Goal: Task Accomplishment & Management: Complete application form

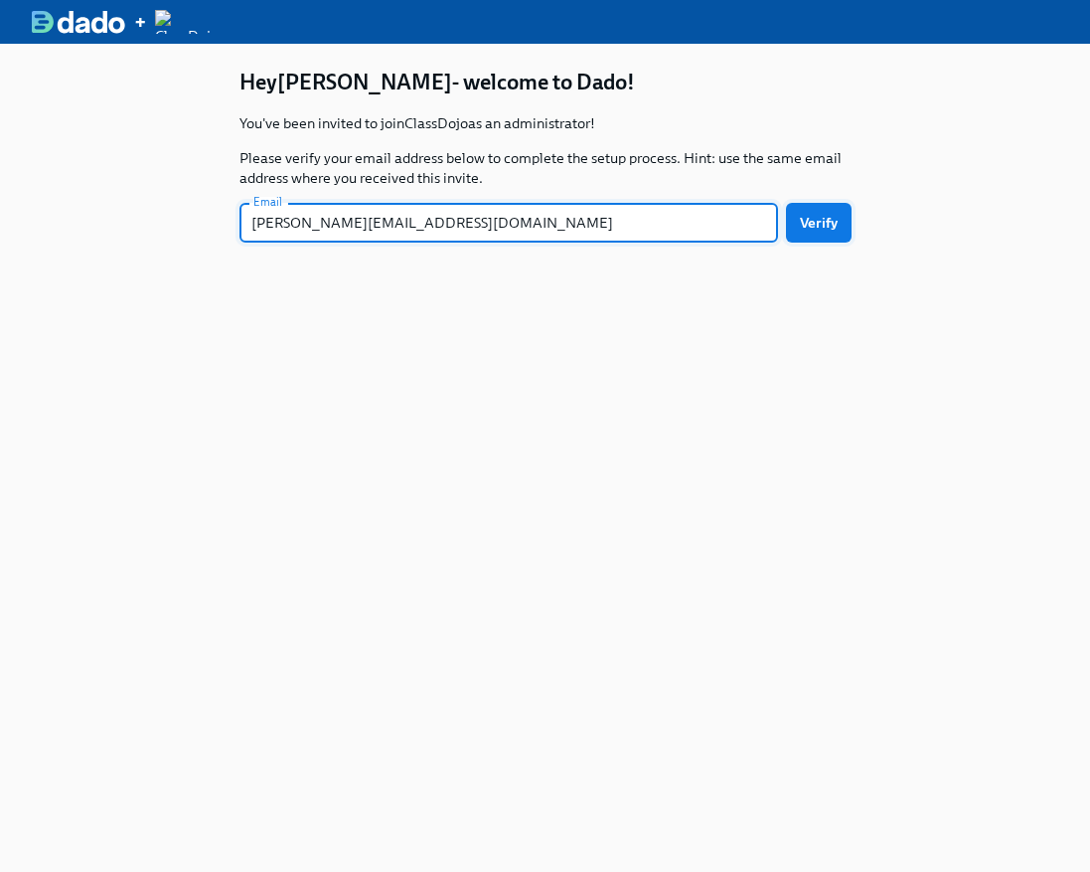
type input "[PERSON_NAME][EMAIL_ADDRESS][DOMAIN_NAME]"
click at [819, 216] on span "Verify" at bounding box center [819, 223] width 38 height 20
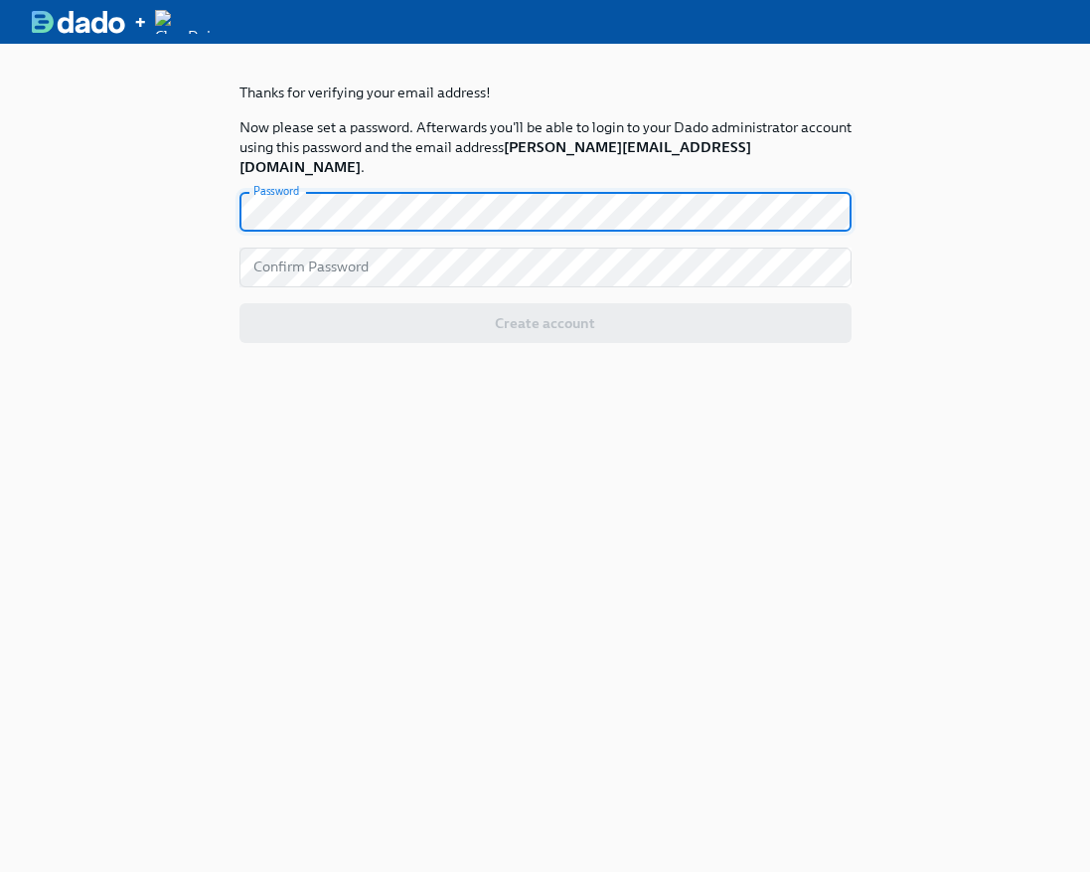
click at [0, 871] on com-1password-button at bounding box center [0, 872] width 0 height 0
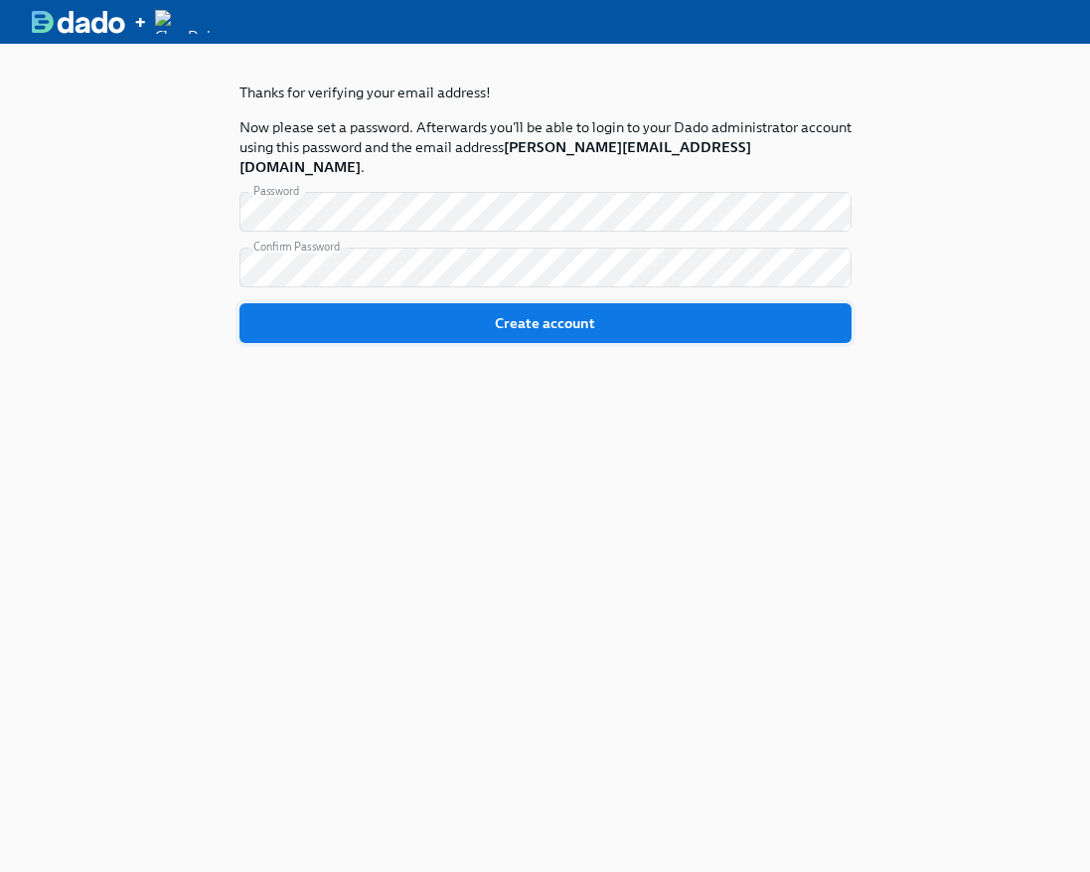
click at [600, 313] on span "Create account" at bounding box center [545, 323] width 585 height 20
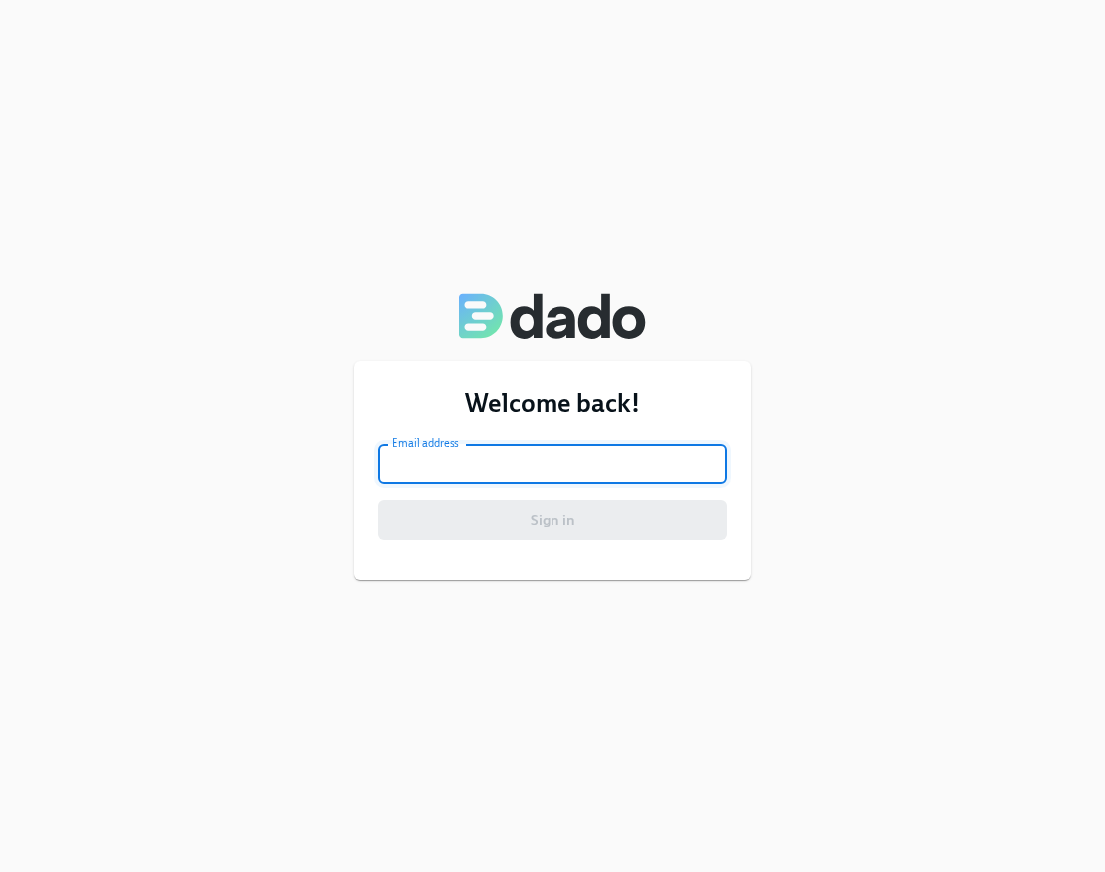
click at [589, 470] on input "email" at bounding box center [553, 464] width 350 height 40
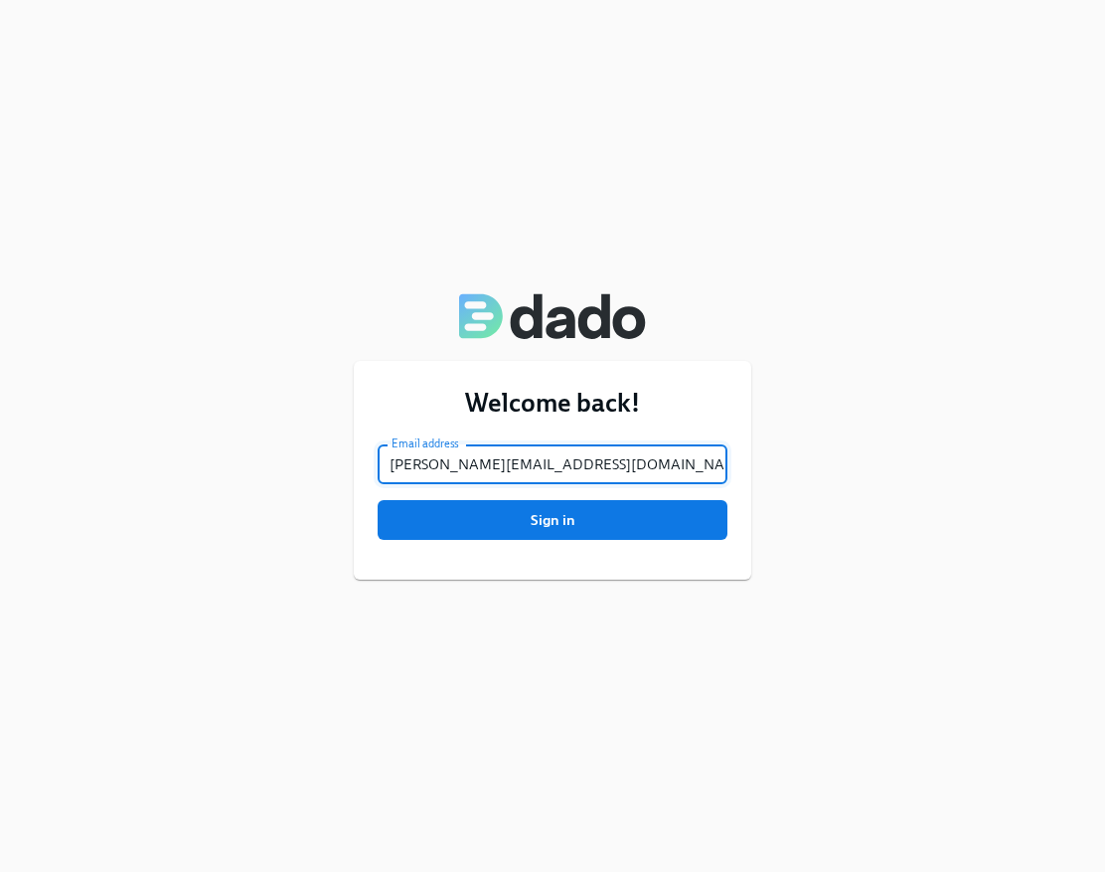
type input "[PERSON_NAME][EMAIL_ADDRESS][DOMAIN_NAME]"
click at [378, 500] on button "Sign in" at bounding box center [553, 520] width 350 height 40
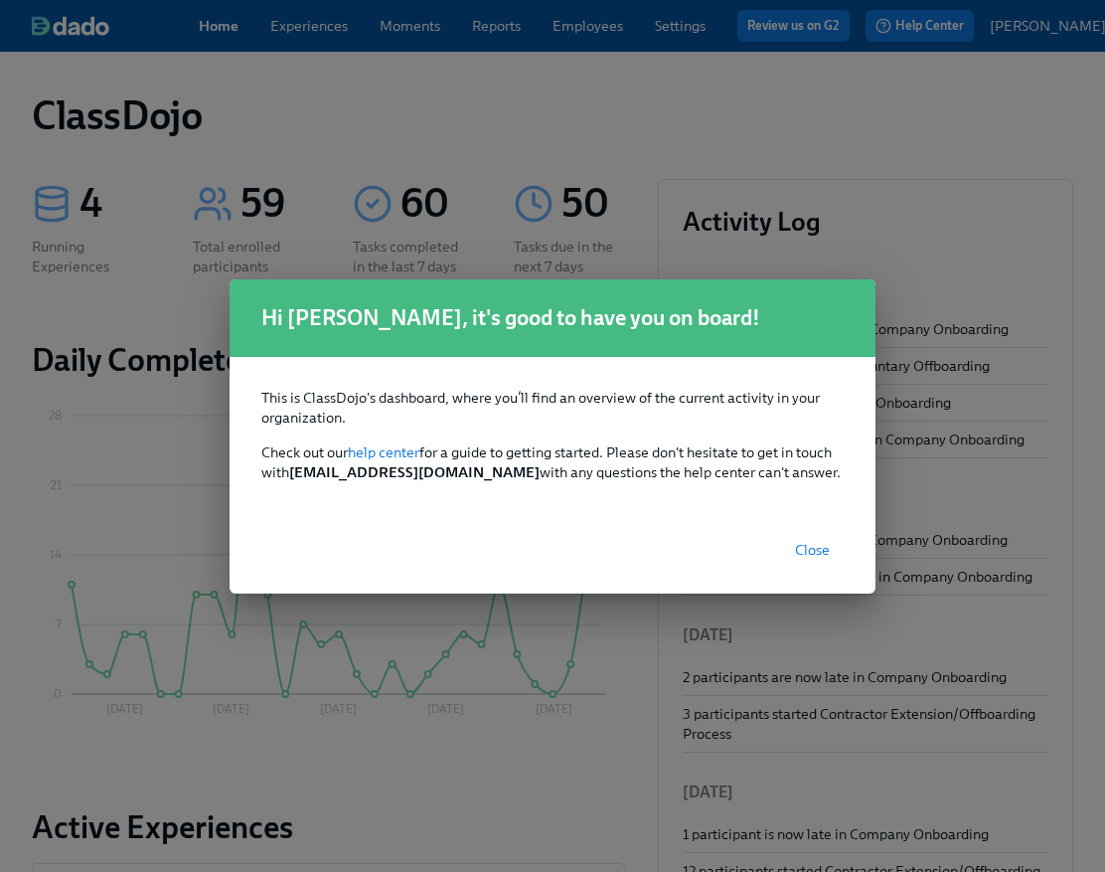
click at [830, 541] on button "Close" at bounding box center [812, 550] width 63 height 40
